Goal: Navigation & Orientation: Understand site structure

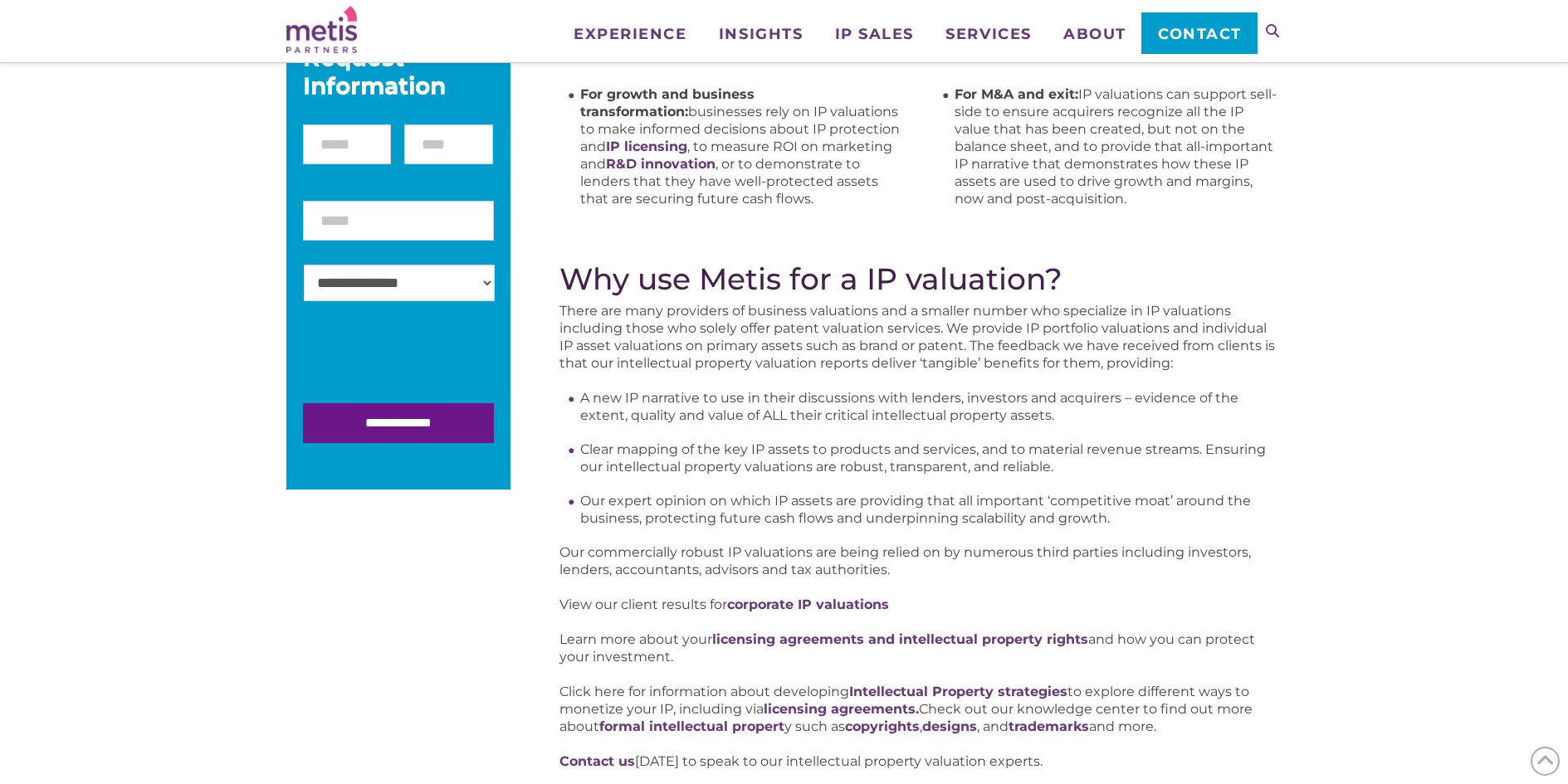
scroll to position [498, 0]
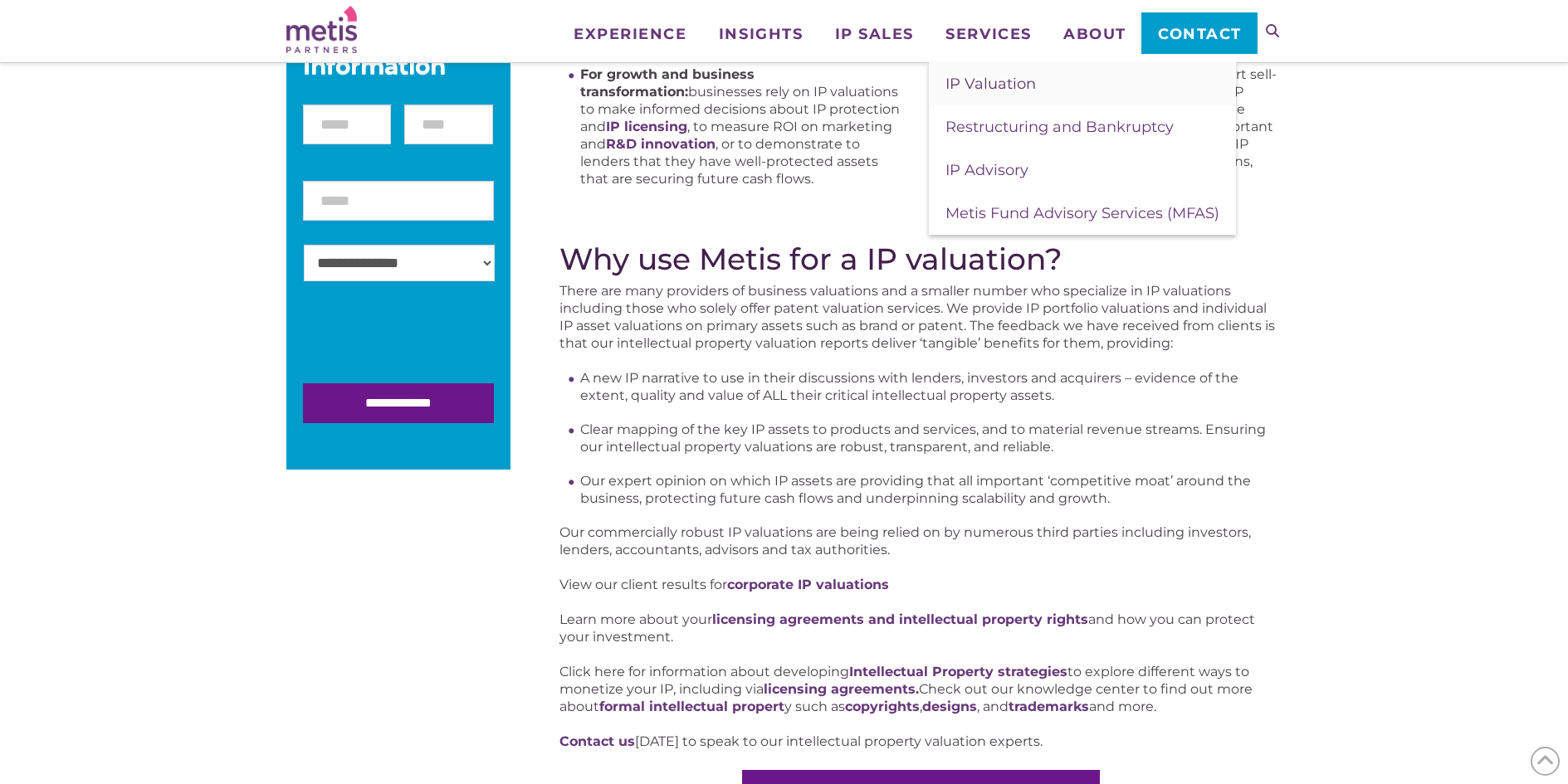
click at [1010, 93] on link "IP Valuation" at bounding box center [1082, 84] width 307 height 43
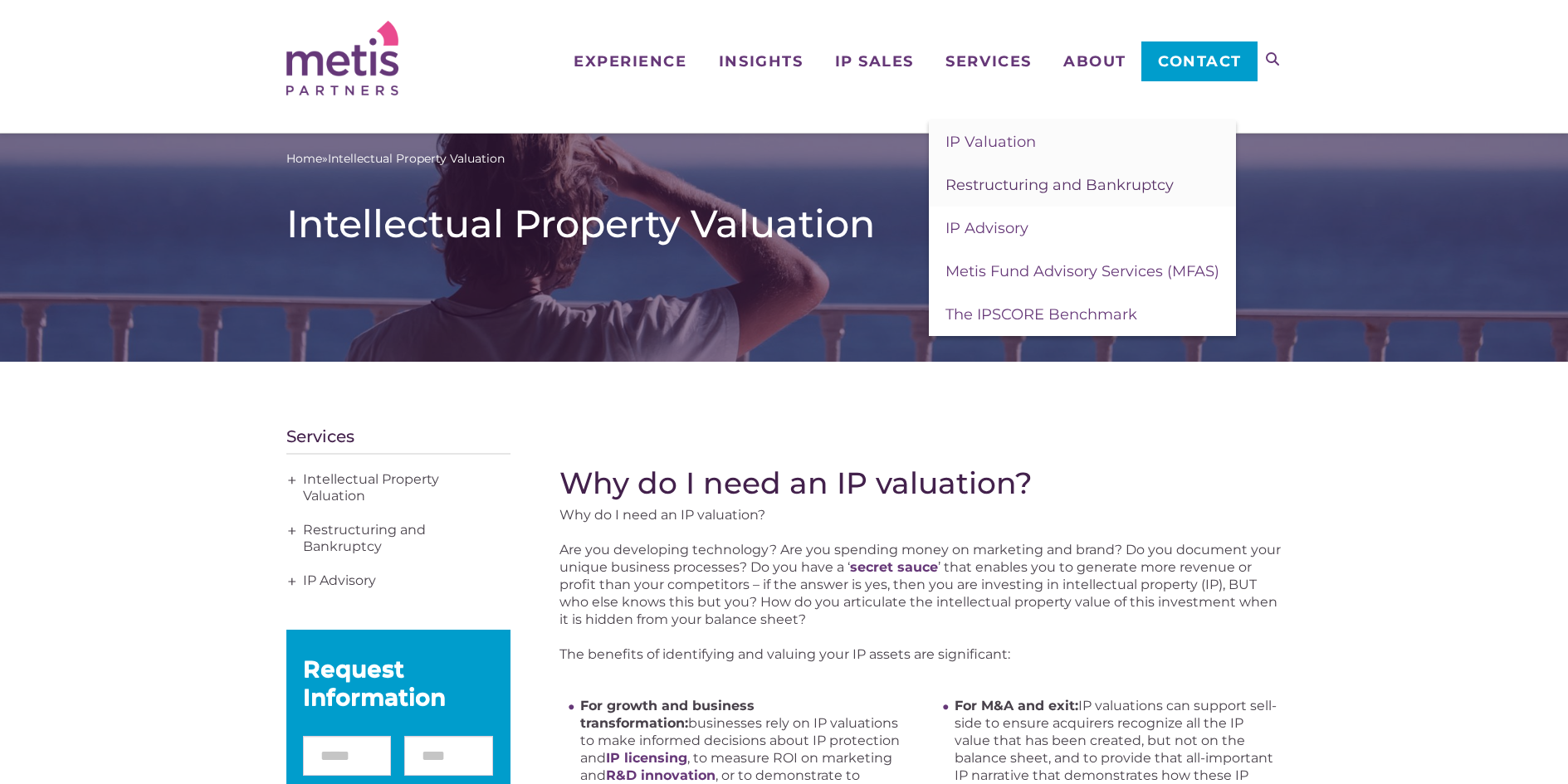
click at [1028, 186] on span "Restructuring and Bankruptcy" at bounding box center [1060, 185] width 228 height 18
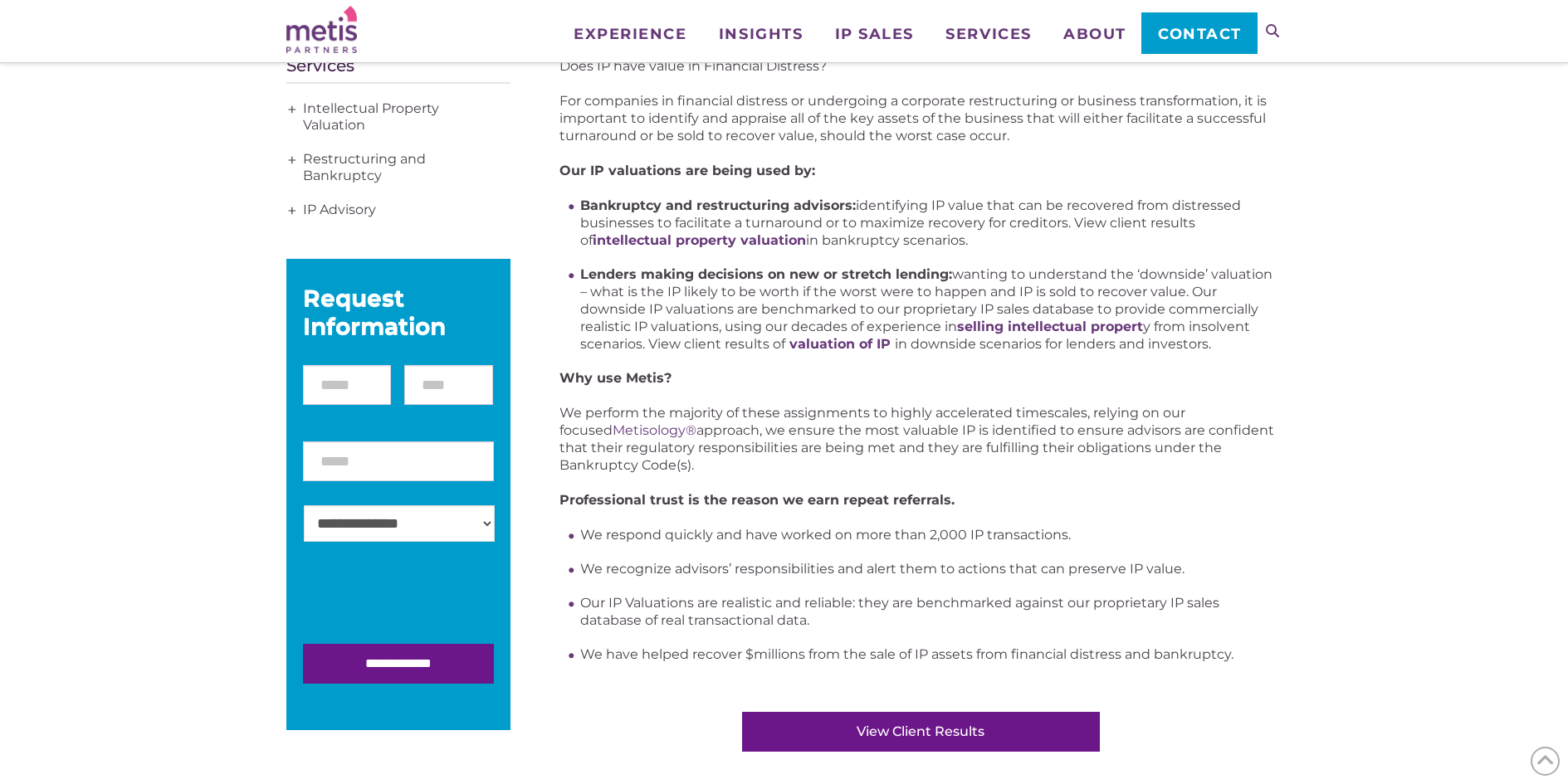
scroll to position [249, 0]
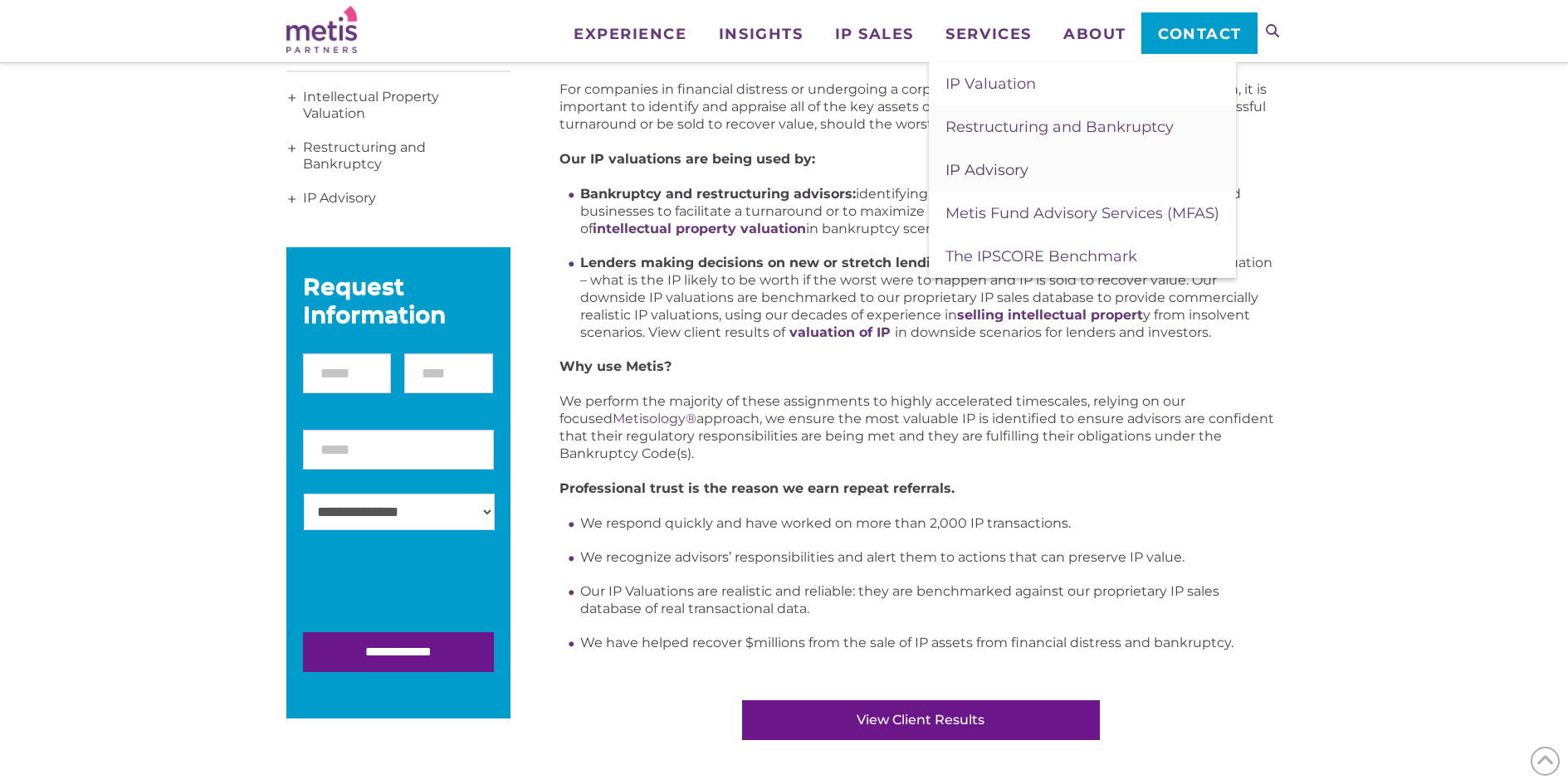
click at [999, 177] on span "IP Advisory" at bounding box center [987, 170] width 83 height 18
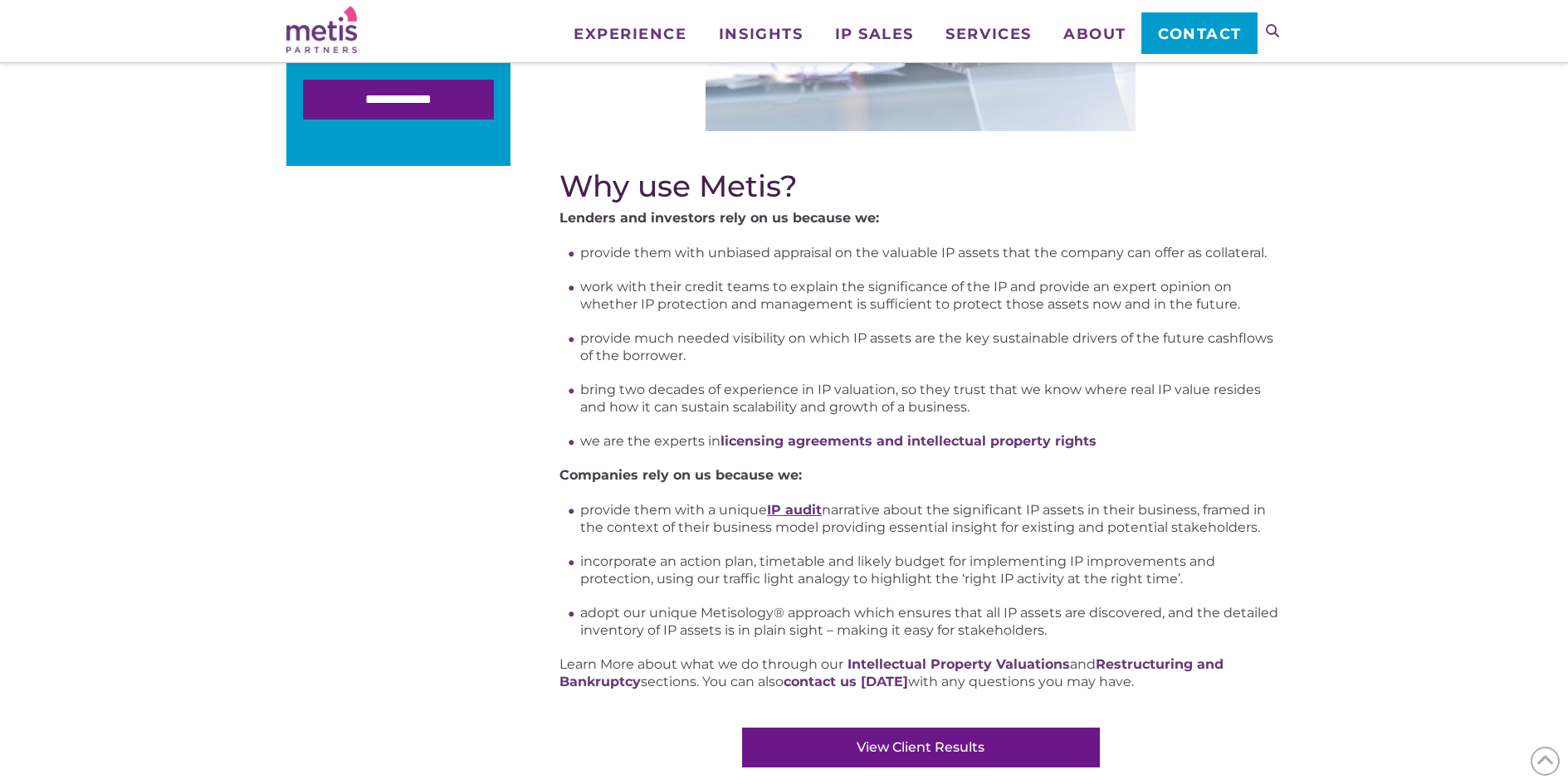
scroll to position [829, 0]
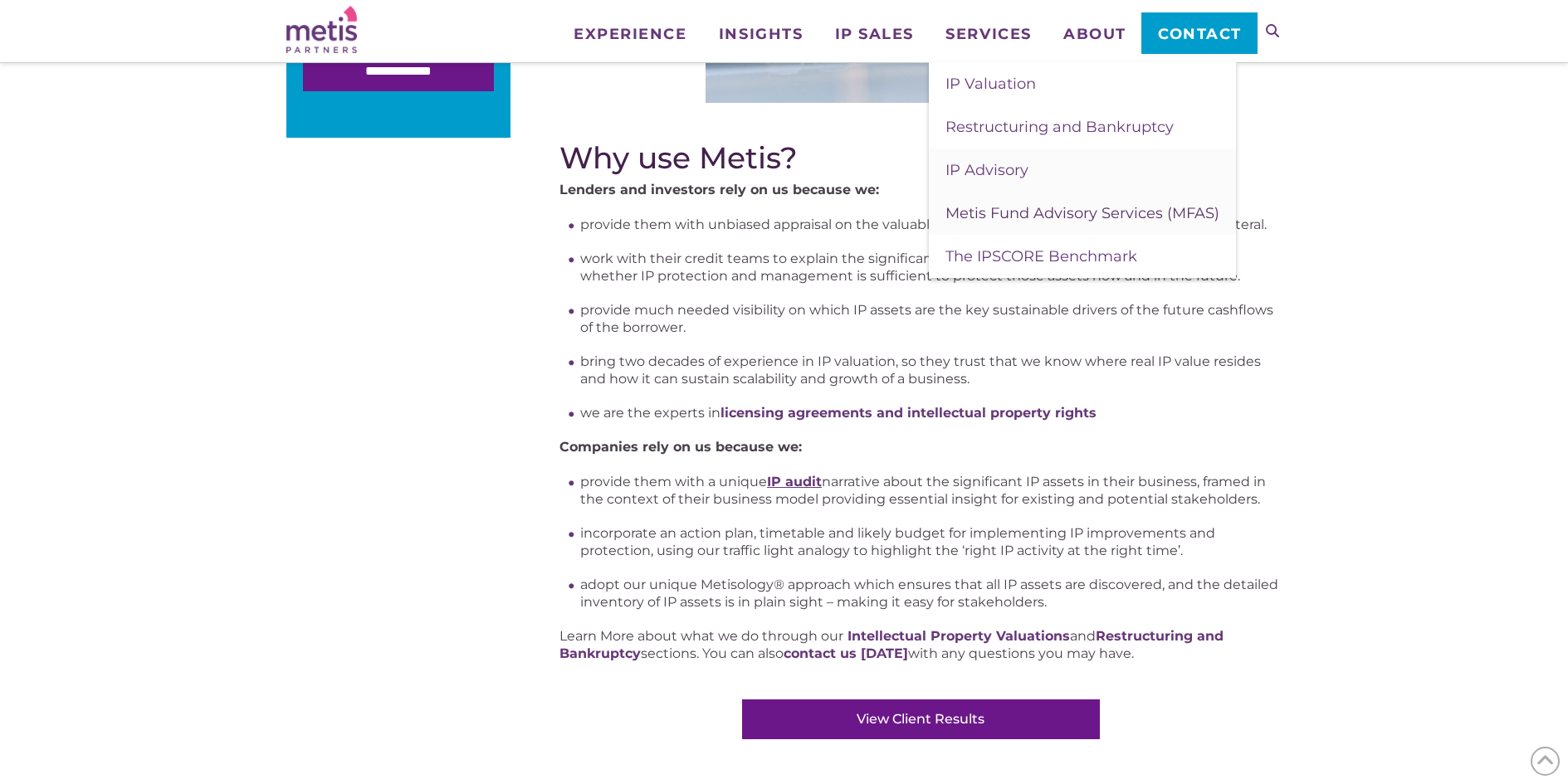
click at [1013, 203] on link "Metis Fund Advisory Services (MFAS)" at bounding box center [1082, 213] width 307 height 43
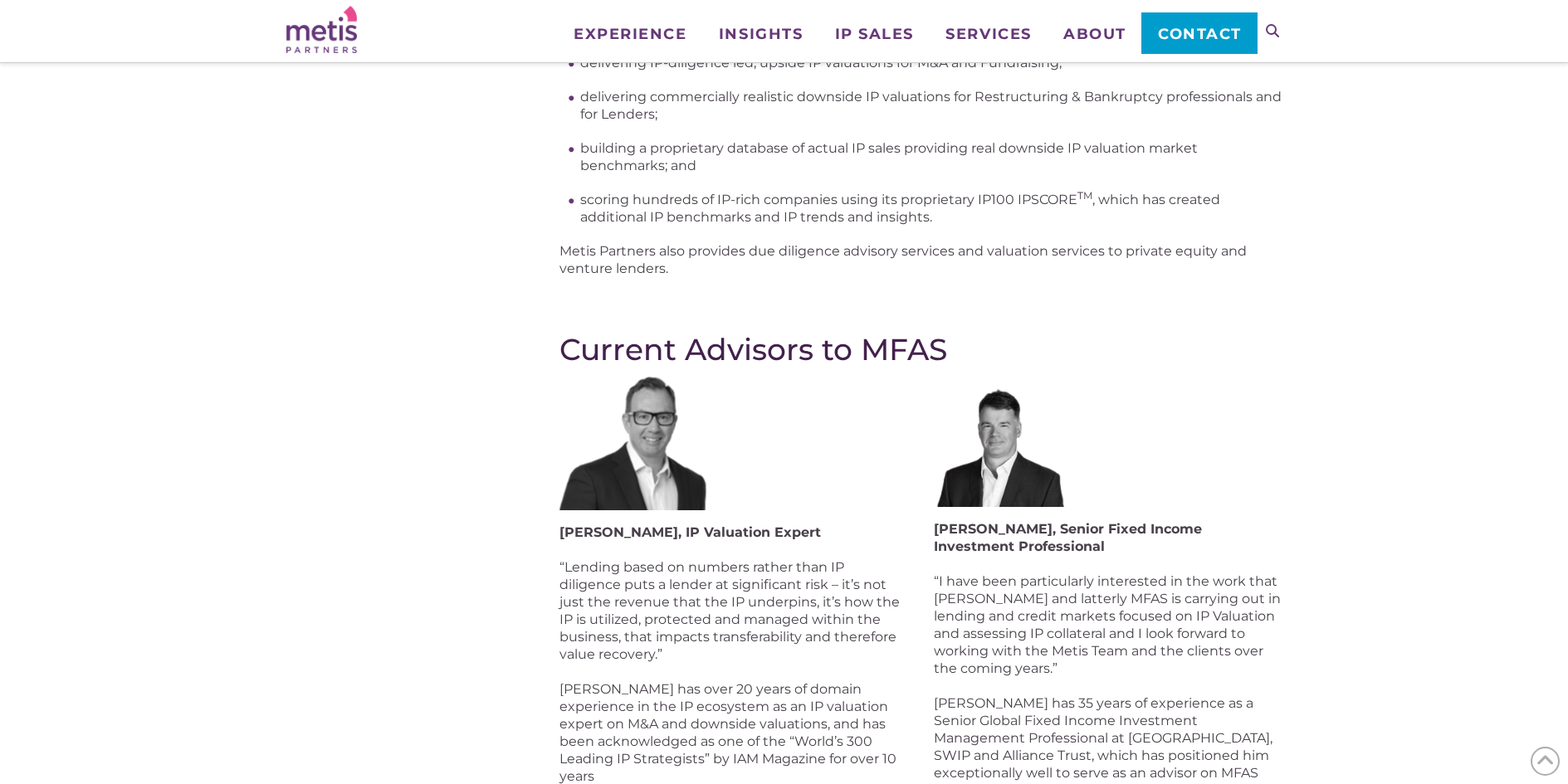
scroll to position [503, 0]
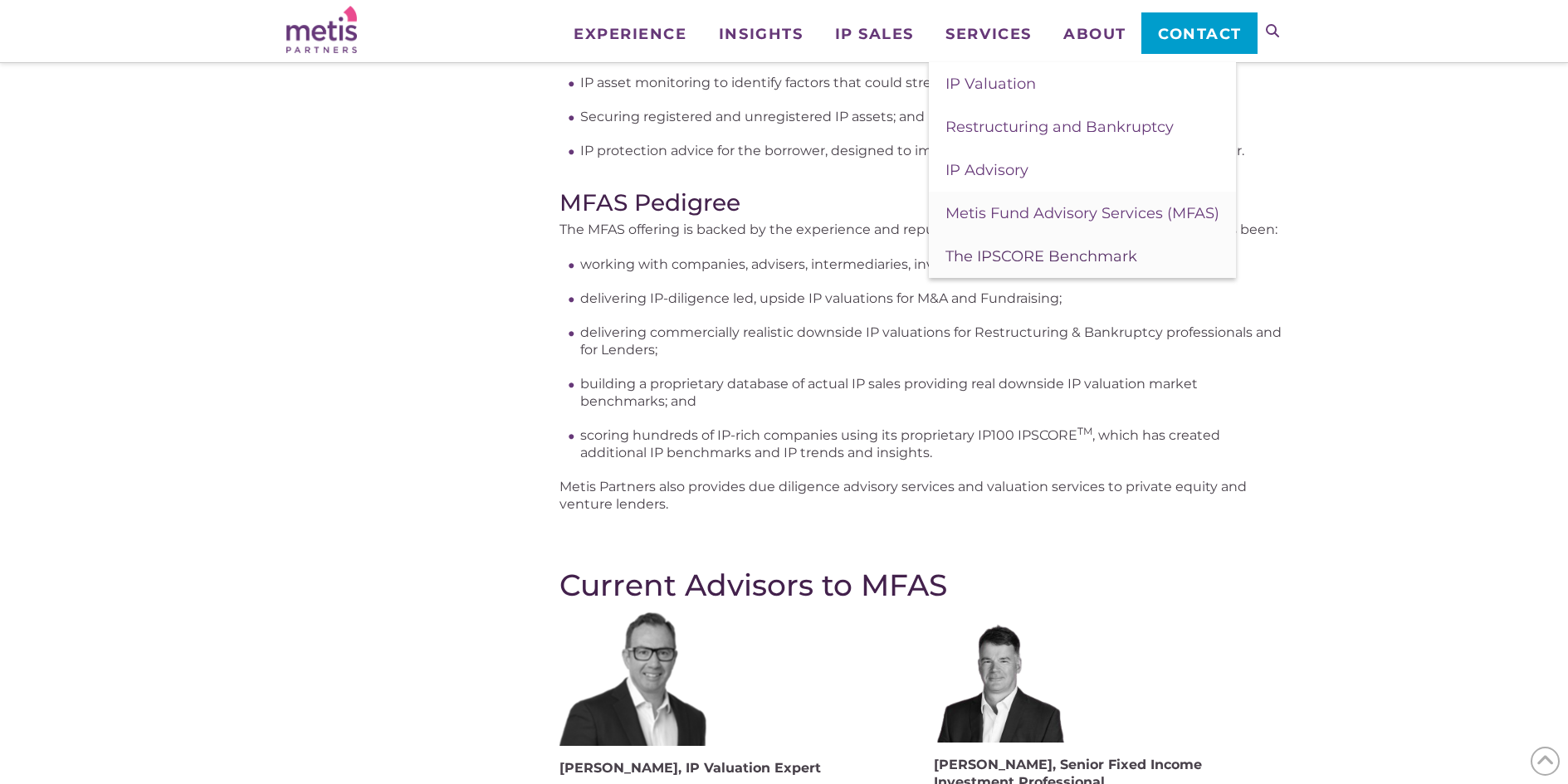
click at [997, 267] on link "The IPSCORE Benchmark" at bounding box center [1082, 256] width 307 height 43
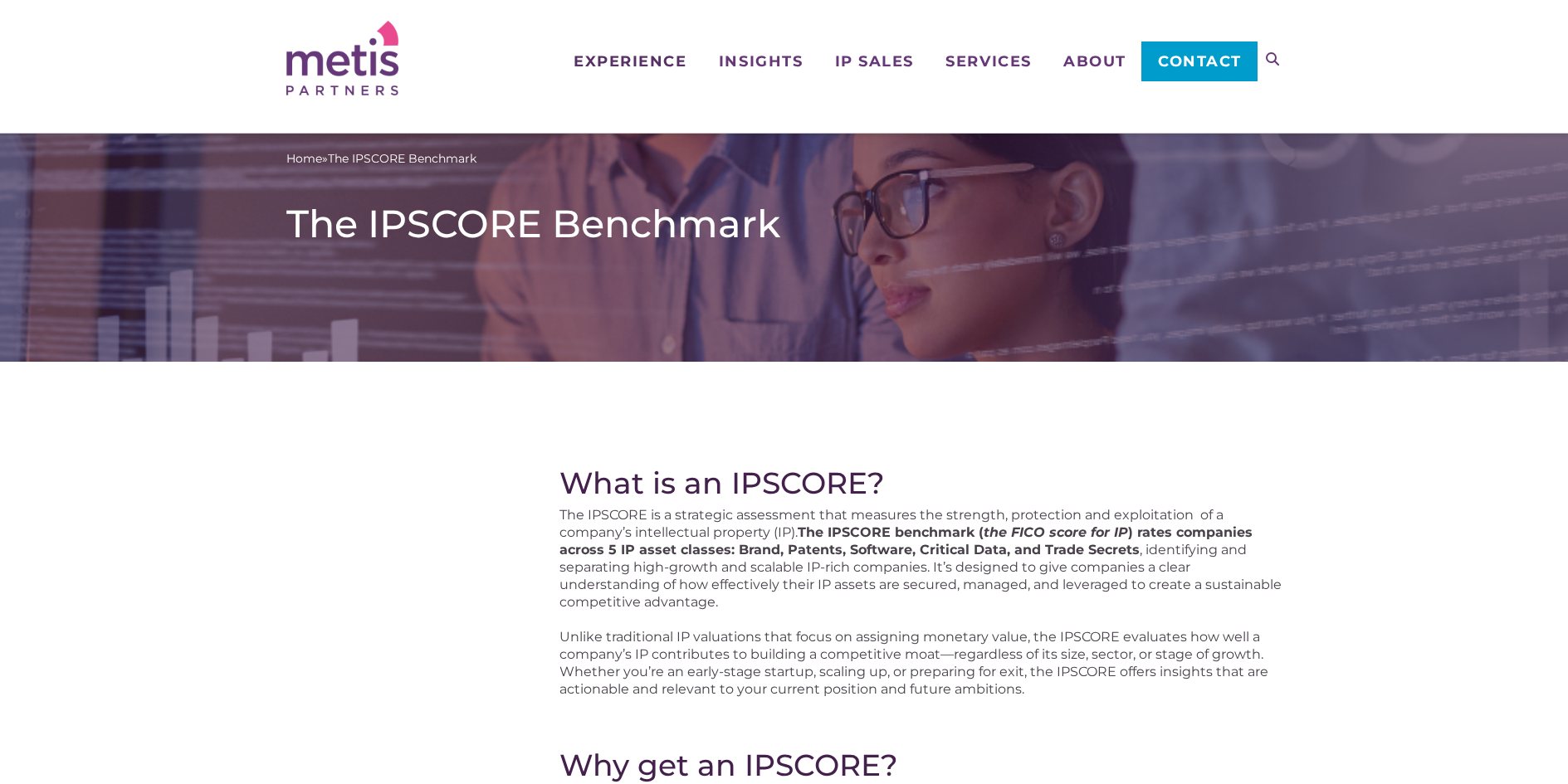
click at [622, 59] on span "Experience" at bounding box center [630, 61] width 113 height 15
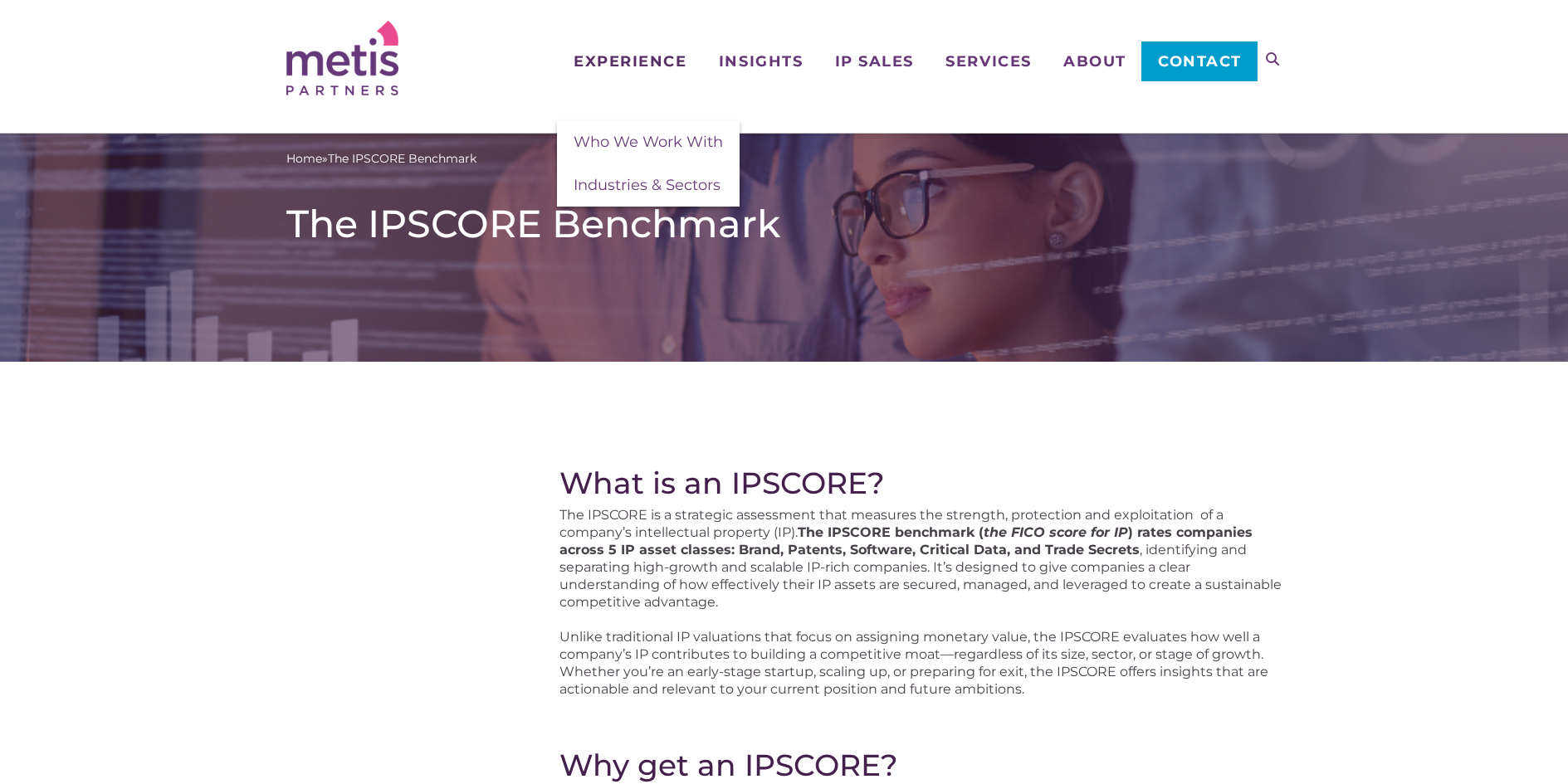
click at [629, 46] on link "Experience" at bounding box center [630, 34] width 145 height 69
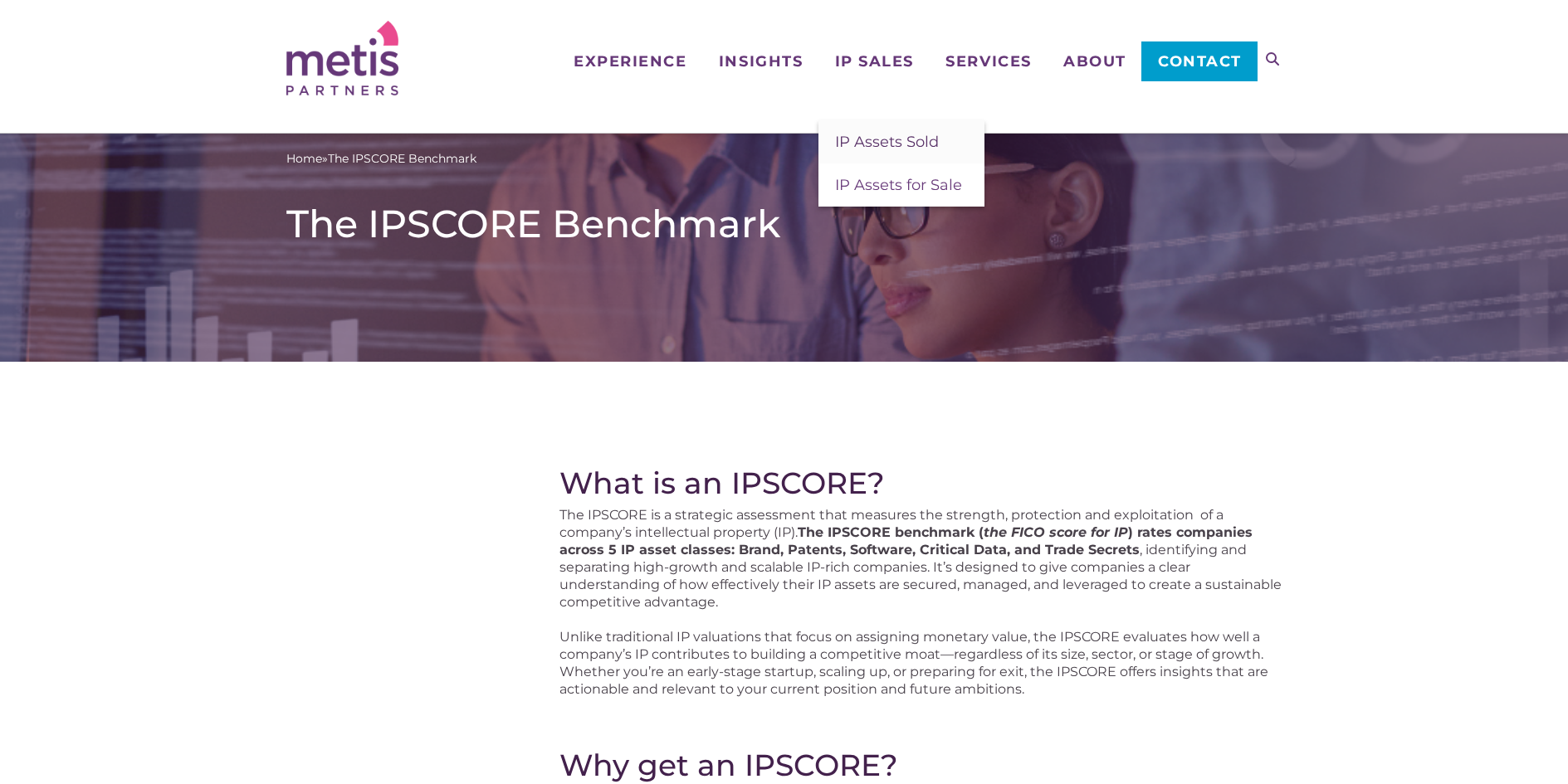
click at [865, 134] on span "IP Assets Sold" at bounding box center [887, 141] width 104 height 18
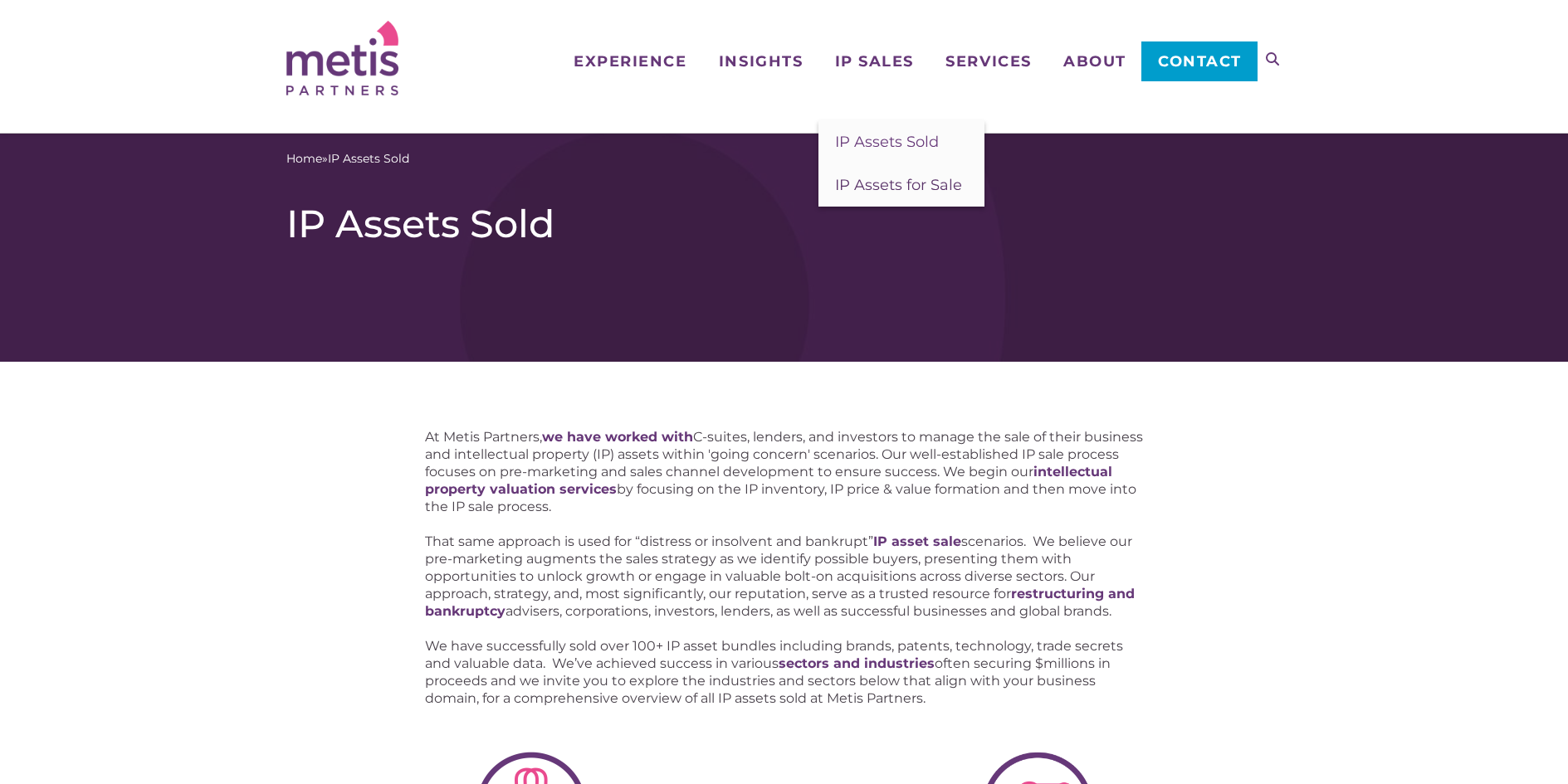
click at [865, 183] on span "IP Assets for Sale" at bounding box center [899, 185] width 127 height 18
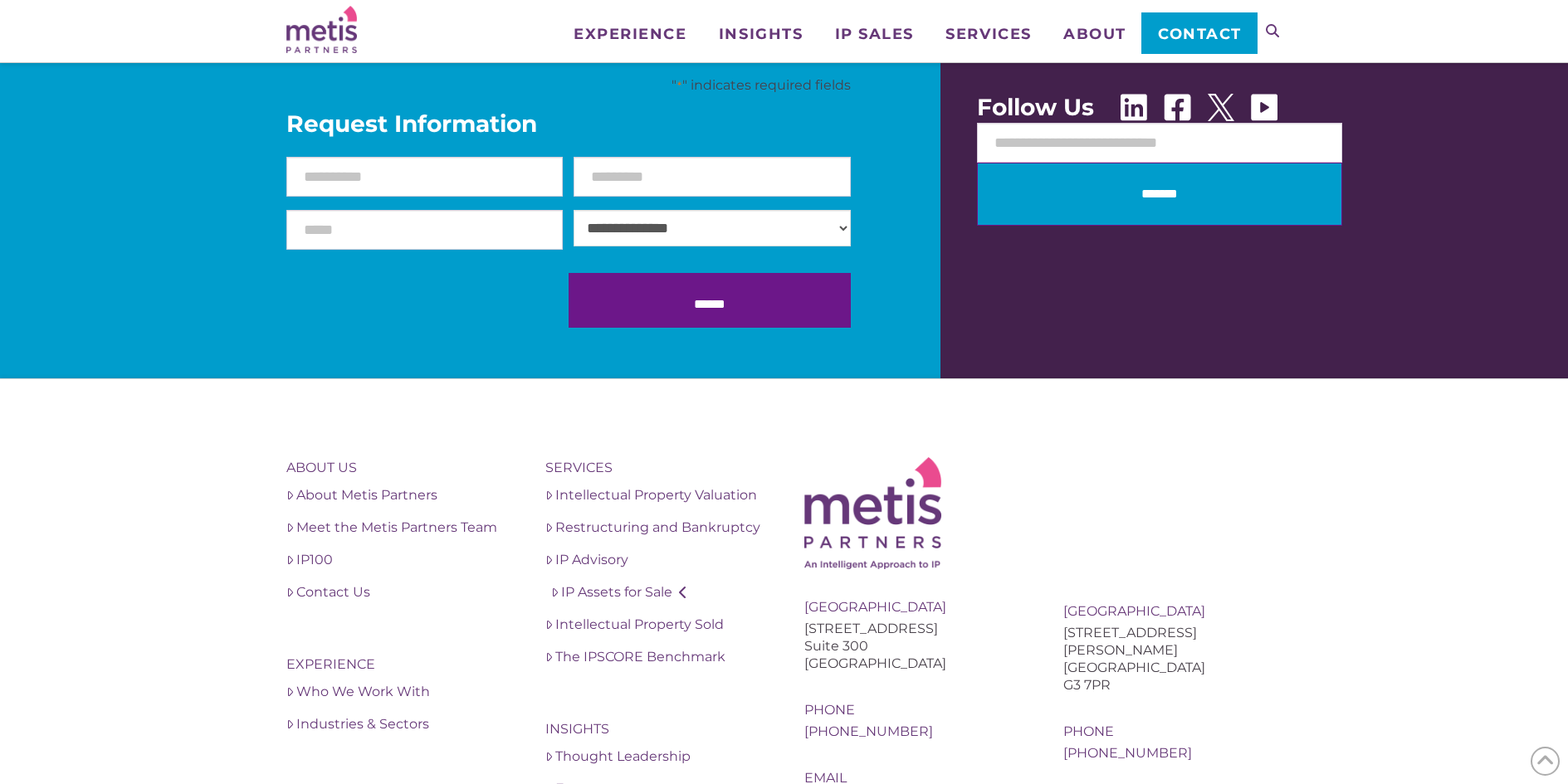
scroll to position [2323, 0]
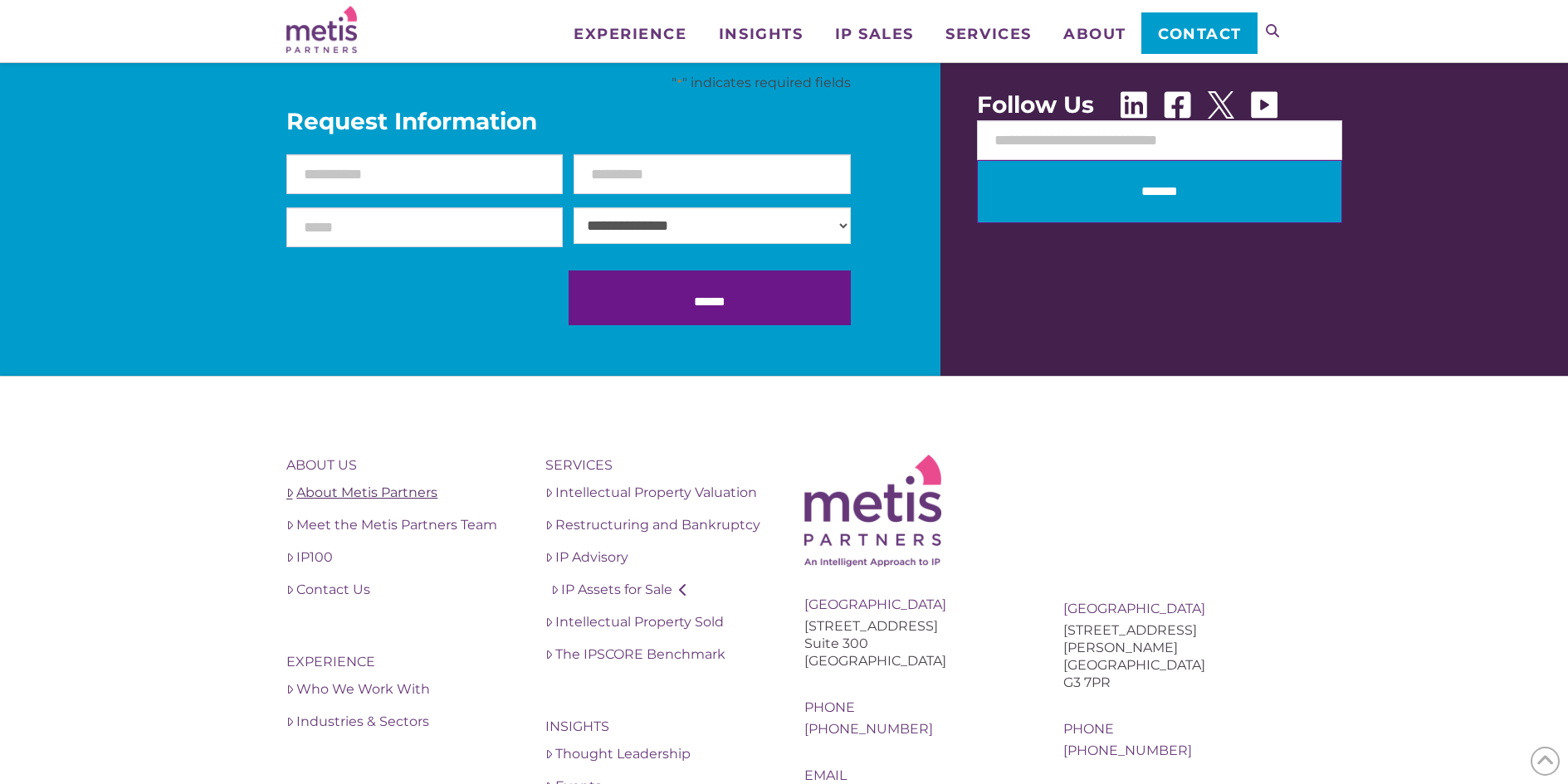
drag, startPoint x: 357, startPoint y: 498, endPoint x: 399, endPoint y: 484, distance: 44.3
click at [357, 497] on link "About Metis Partners" at bounding box center [396, 492] width 219 height 20
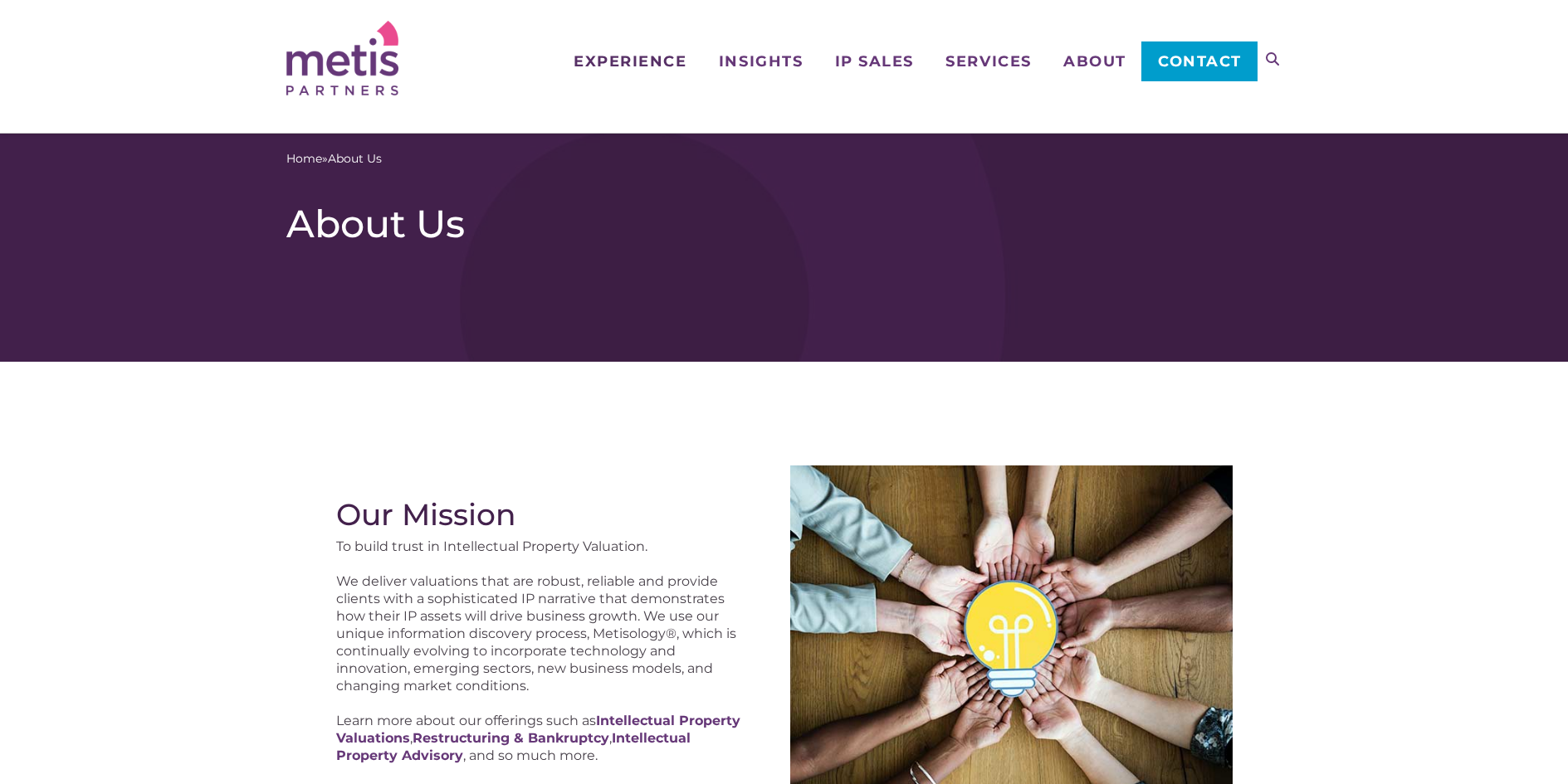
click at [686, 53] on link "Experience" at bounding box center [630, 34] width 145 height 69
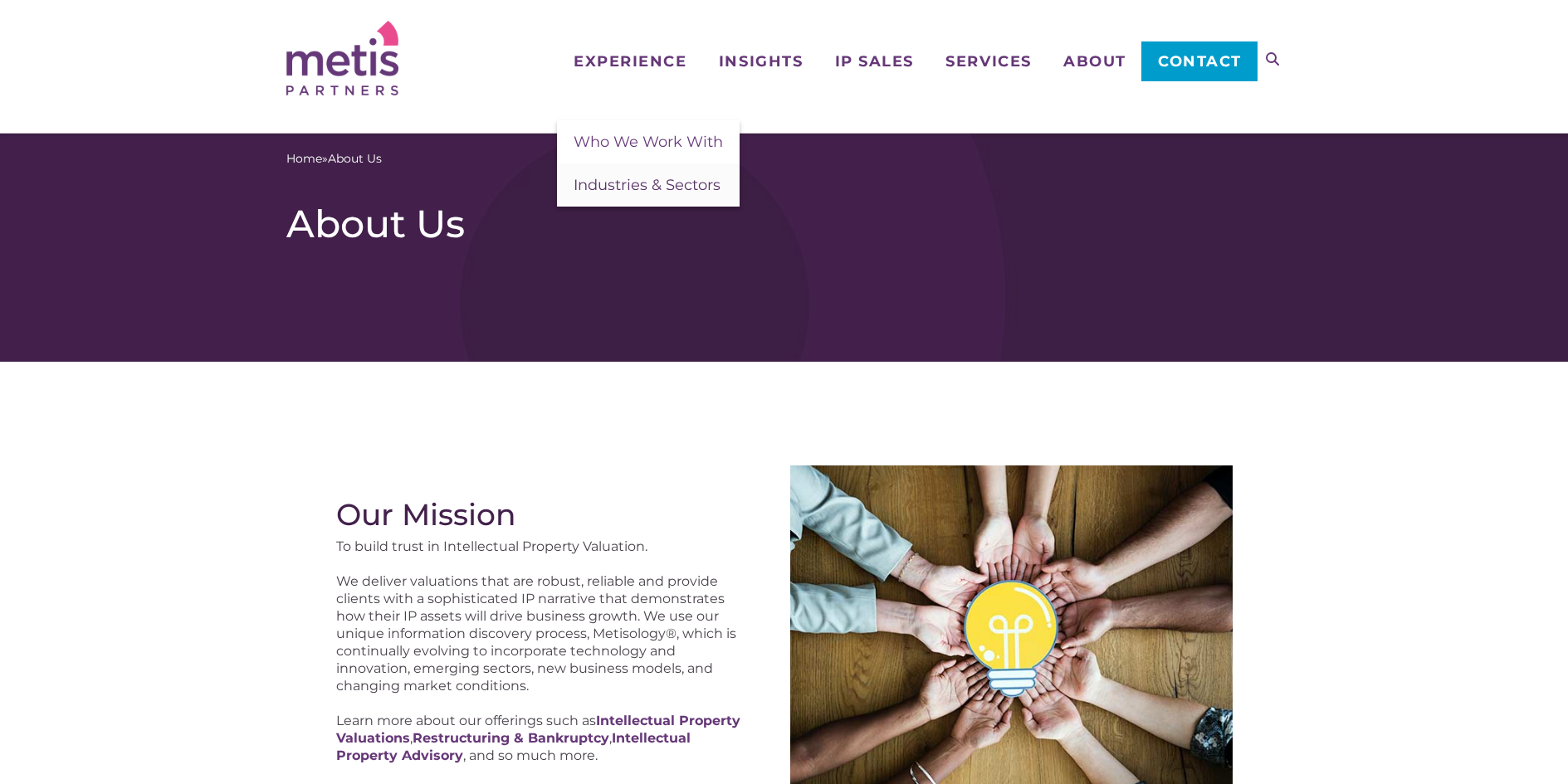
click at [670, 171] on link "Industries & Sectors" at bounding box center [649, 185] width 183 height 43
